Goal: Transaction & Acquisition: Obtain resource

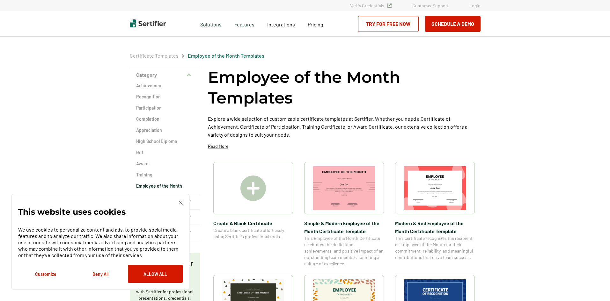
click at [425, 191] on img at bounding box center [435, 188] width 62 height 44
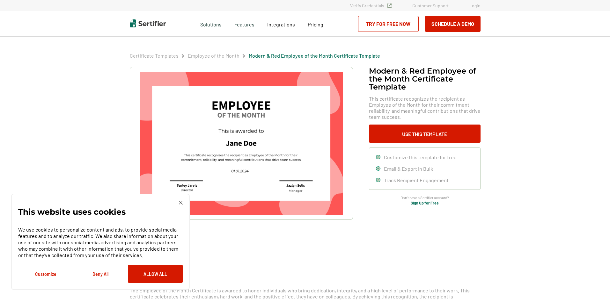
click at [180, 202] on img at bounding box center [181, 203] width 4 height 4
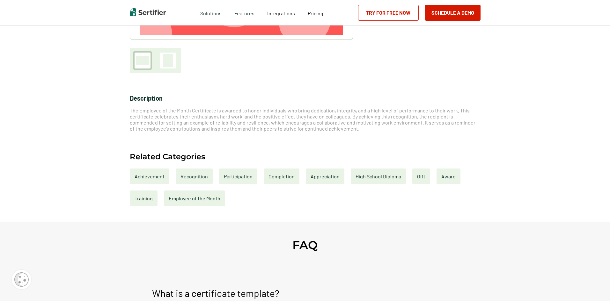
scroll to position [191, 0]
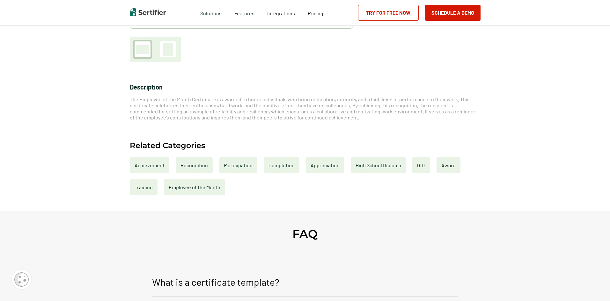
click at [196, 185] on div "Employee of the Month" at bounding box center [194, 188] width 61 height 16
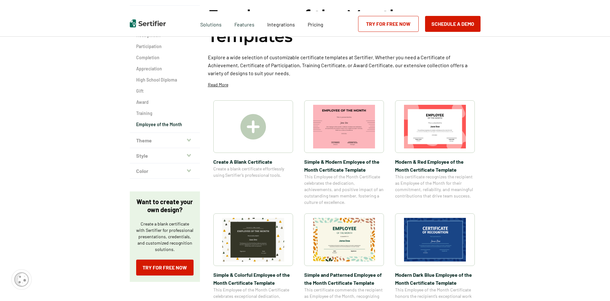
scroll to position [64, 0]
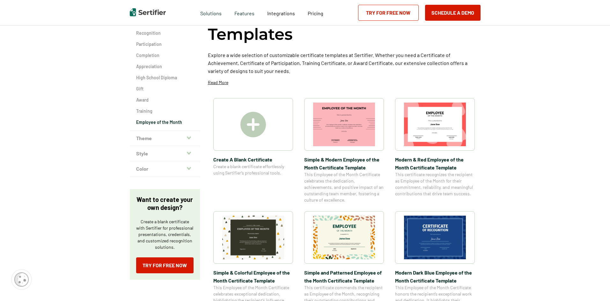
click at [338, 237] on img at bounding box center [344, 238] width 62 height 44
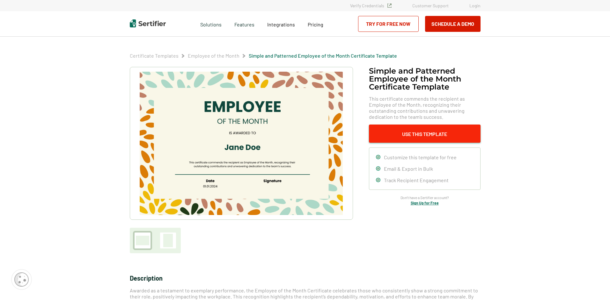
click at [408, 135] on button "Use This Template" at bounding box center [425, 134] width 112 height 18
